Goal: Obtain resource: Obtain resource

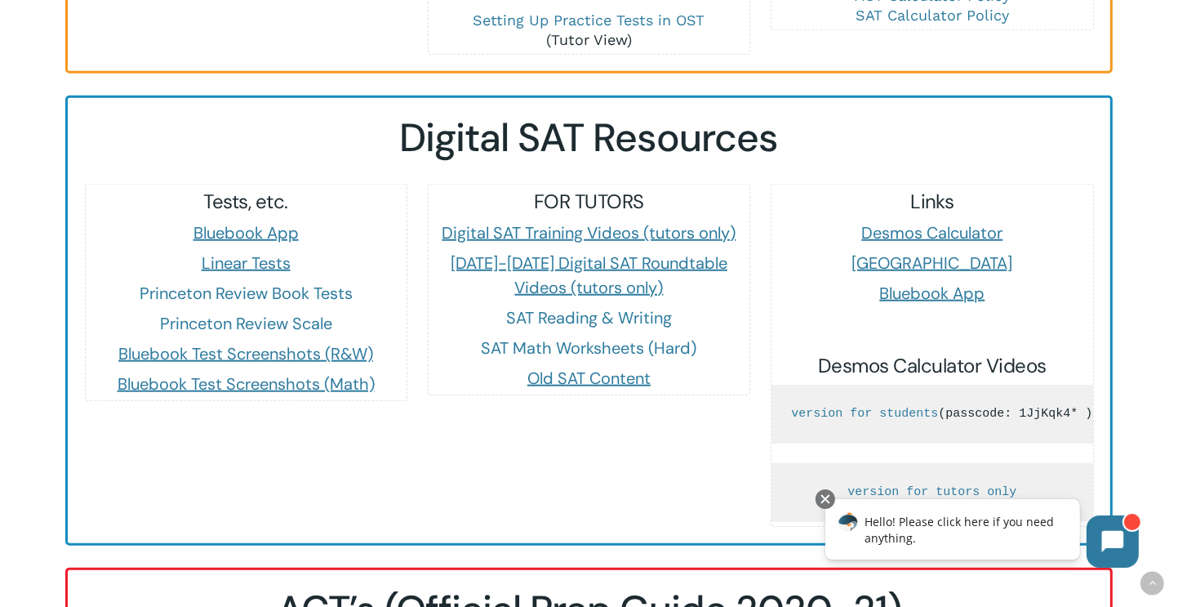
scroll to position [1469, 0]
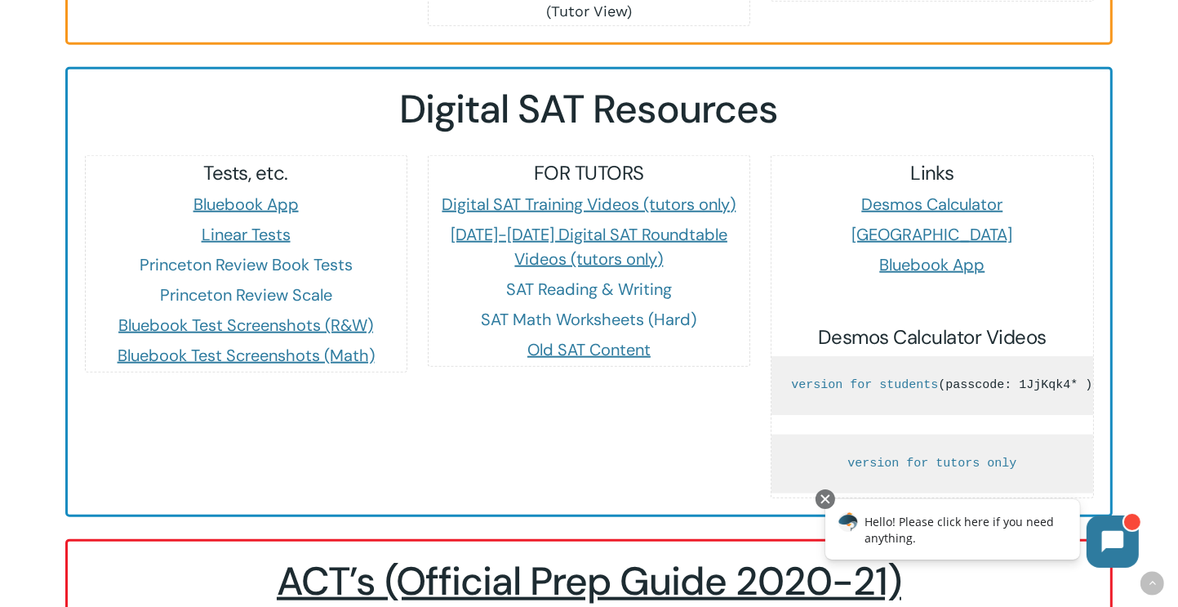
click at [503, 402] on div "FOR TUTORS Digital SAT Training Videos (tutors only) [DATE]-[DATE] Digital SAT …" at bounding box center [588, 326] width 343 height 343
click at [570, 309] on link "SAT Math Worksheets (Hard)" at bounding box center [590, 319] width 216 height 21
